Goal: Information Seeking & Learning: Learn about a topic

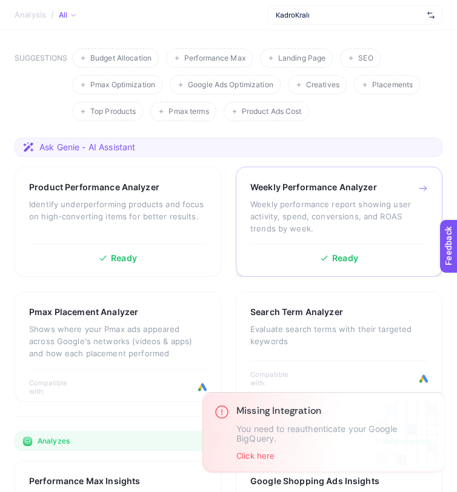
click at [315, 193] on h3 "Weekly Performance Analyzer" at bounding box center [313, 187] width 127 height 12
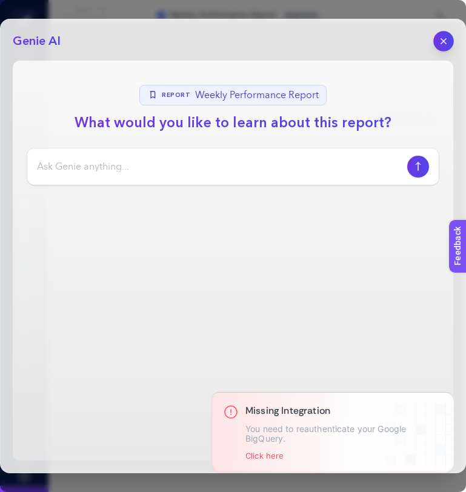
click at [446, 39] on icon "button" at bounding box center [444, 41] width 10 height 10
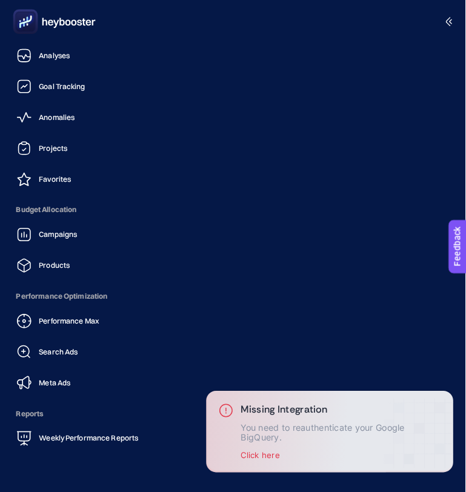
scroll to position [105, 0]
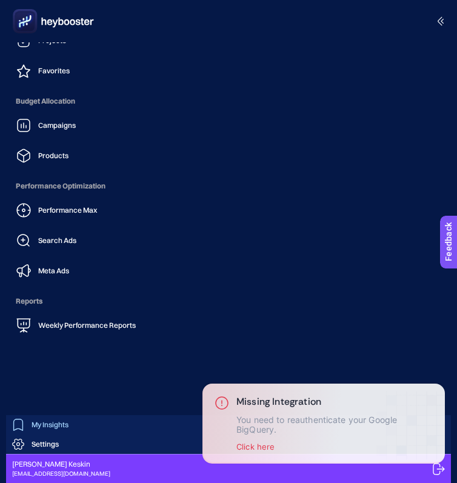
click at [52, 428] on span "My Insights" at bounding box center [50, 425] width 37 height 10
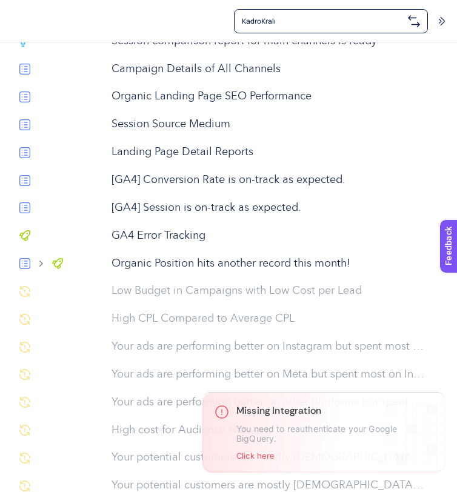
scroll to position [228, 0]
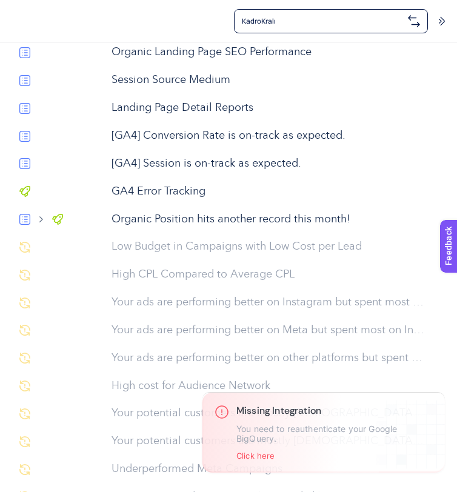
click at [178, 228] on p "Organic Position hits another record this month!" at bounding box center [269, 220] width 315 height 16
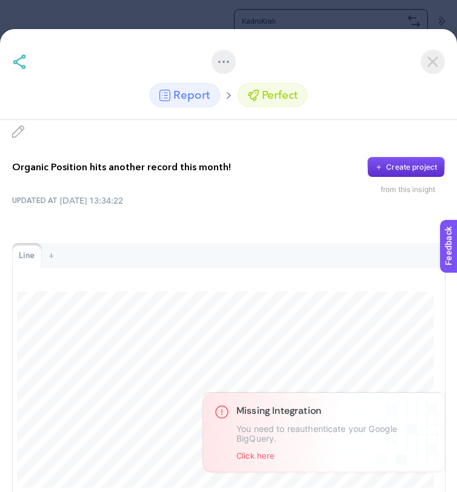
scroll to position [7, 0]
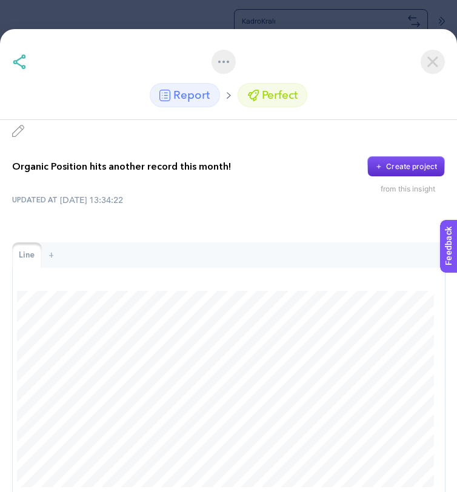
click at [435, 59] on img at bounding box center [433, 62] width 24 height 24
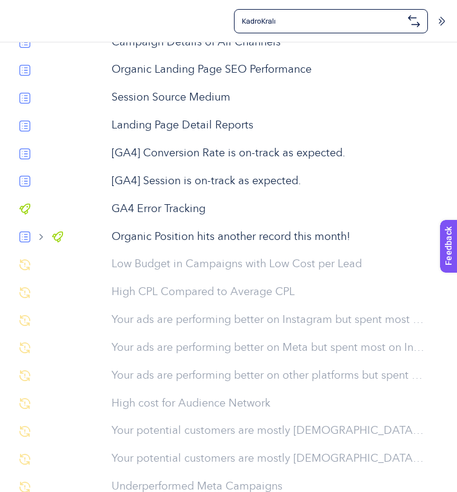
scroll to position [209, 0]
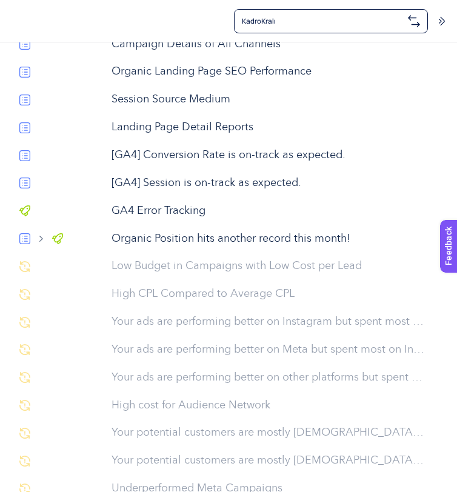
click at [204, 164] on p "[GA4] Conversion Rate is on-track as expected." at bounding box center [269, 155] width 315 height 16
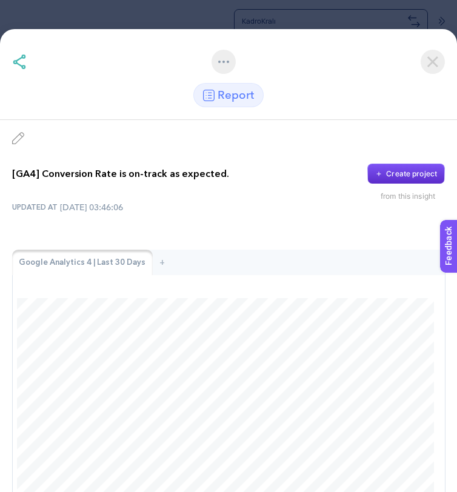
click at [430, 62] on img at bounding box center [433, 62] width 24 height 24
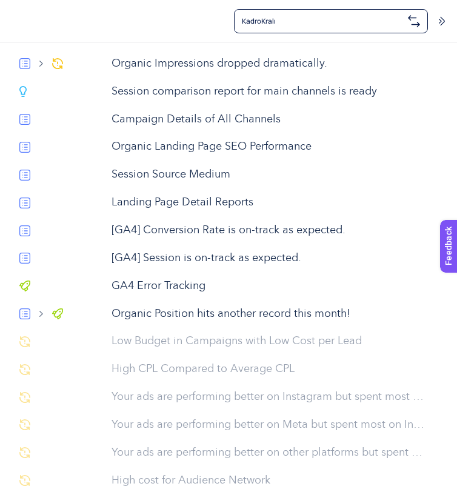
scroll to position [132, 0]
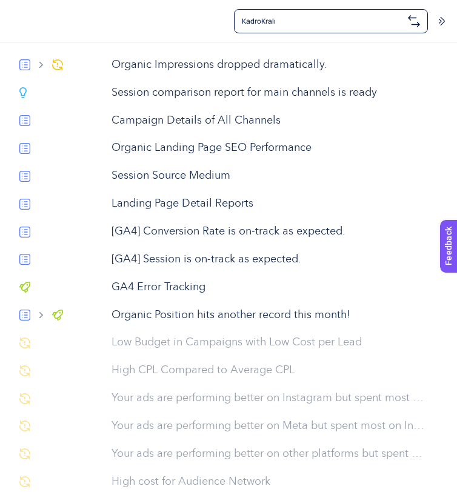
click at [176, 129] on p "Campaign Details of All Channels" at bounding box center [269, 121] width 315 height 16
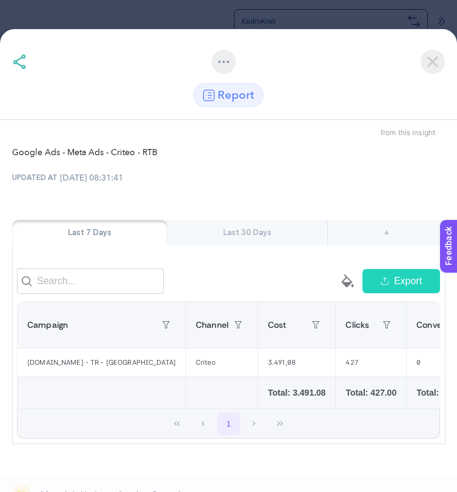
scroll to position [0, 0]
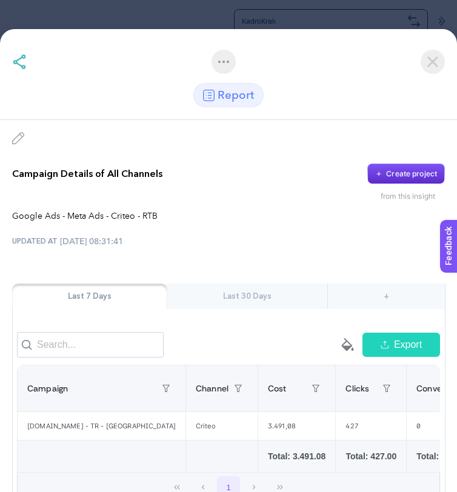
click at [265, 284] on div "Last 30 Days" at bounding box center [247, 296] width 160 height 25
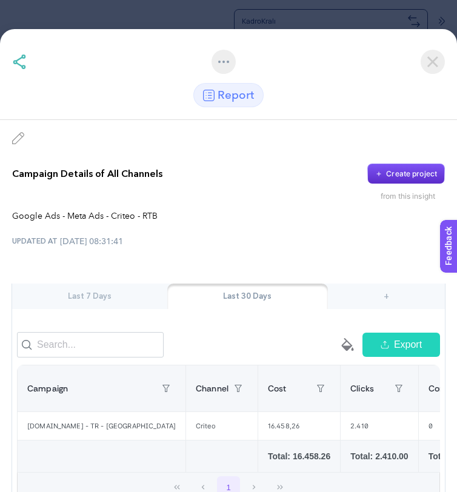
scroll to position [9, 0]
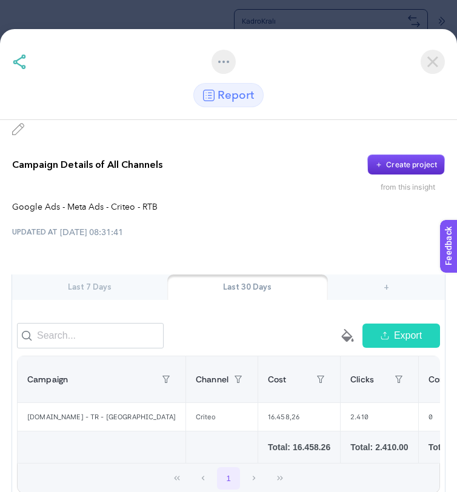
click at [432, 63] on img at bounding box center [433, 62] width 24 height 24
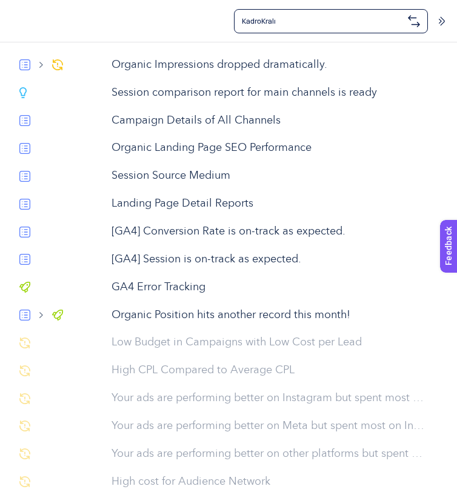
click at [374, 22] on span "KadroKralı" at bounding box center [322, 21] width 161 height 10
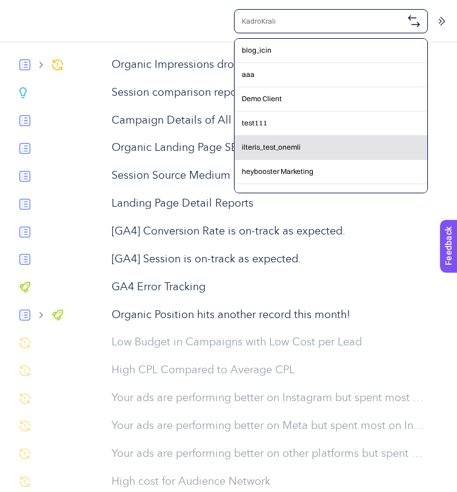
scroll to position [355, 0]
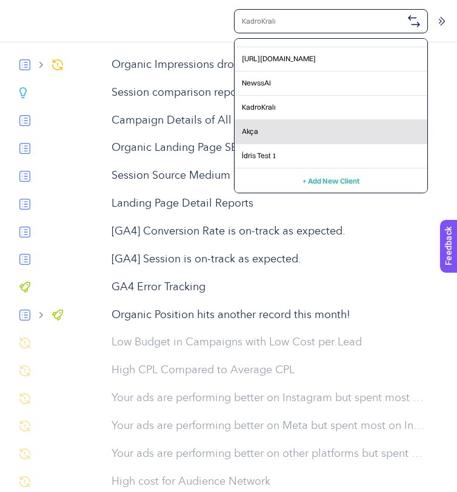
click at [305, 136] on div "Akça" at bounding box center [331, 132] width 193 height 24
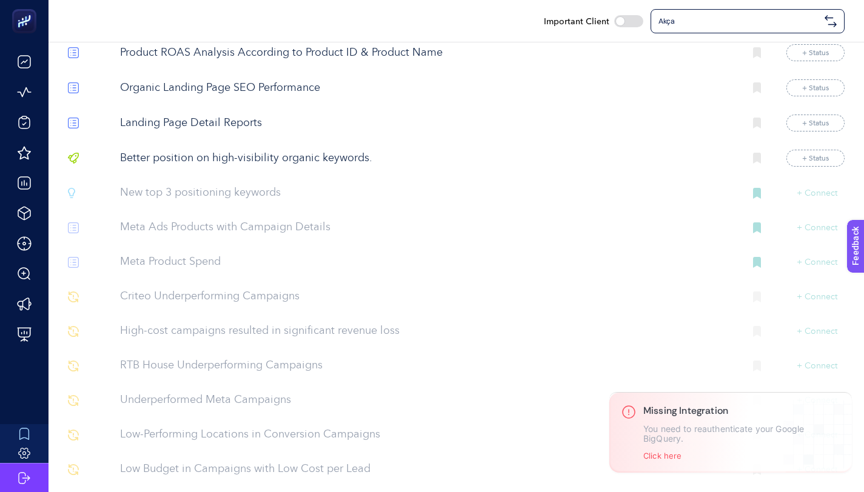
scroll to position [1459, 0]
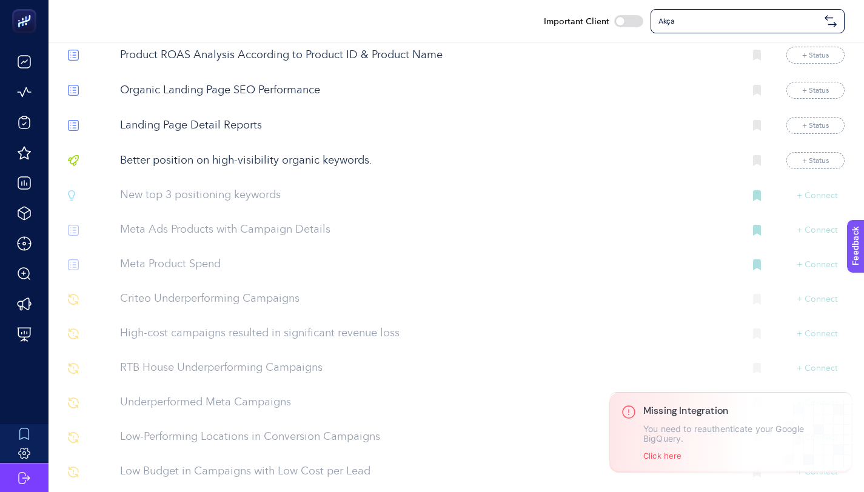
click at [253, 134] on p "Landing Page Detail Reports" at bounding box center [427, 126] width 615 height 16
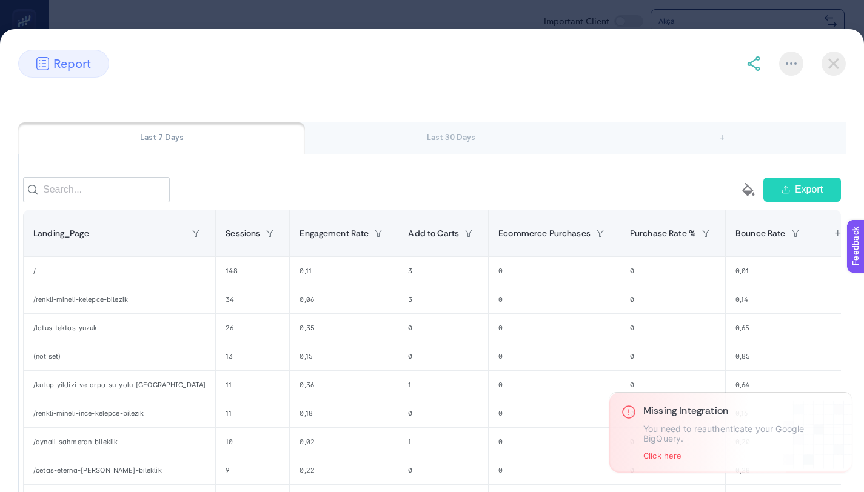
scroll to position [108, 0]
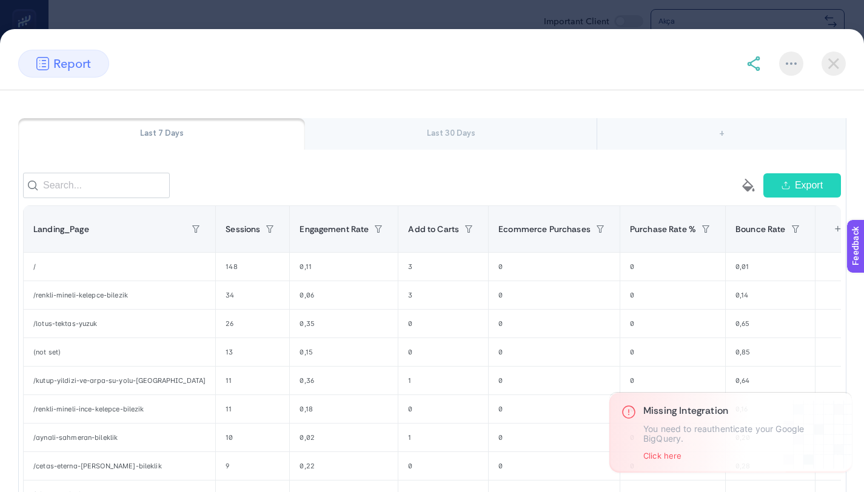
click at [529, 122] on div "Last 30 Days" at bounding box center [451, 134] width 292 height 32
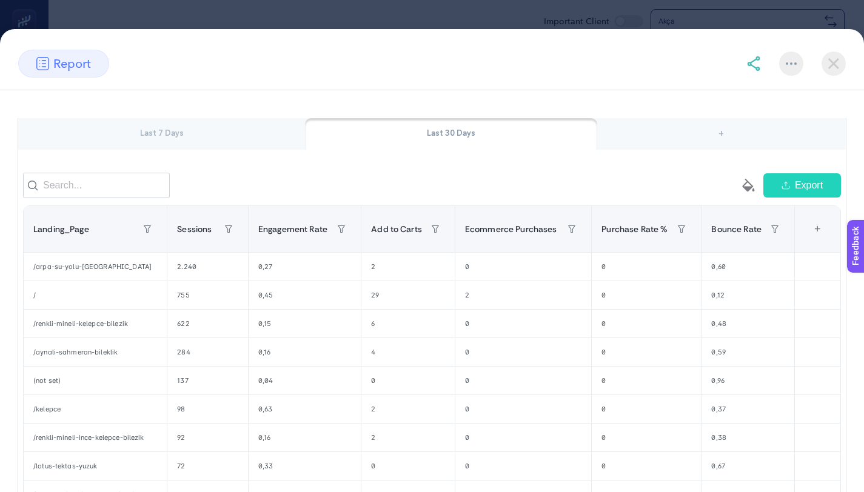
click at [841, 67] on img at bounding box center [834, 64] width 24 height 24
